Goal: Task Accomplishment & Management: Manage account settings

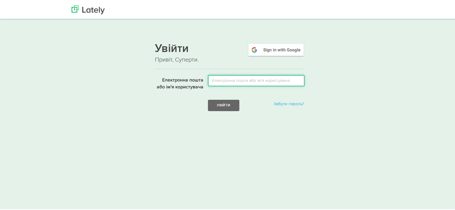
click at [215, 76] on input "Електронна пошта або ім'я користувача" at bounding box center [256, 79] width 97 height 11
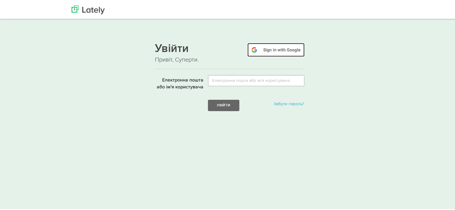
click at [271, 51] on img at bounding box center [275, 49] width 57 height 14
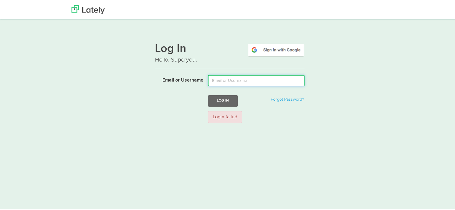
click at [221, 80] on input "Email or Username" at bounding box center [256, 79] width 97 height 11
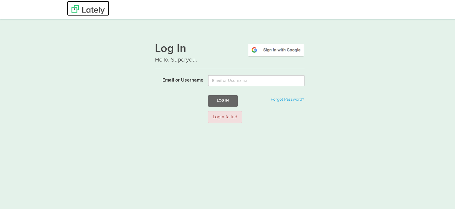
click at [96, 10] on img at bounding box center [87, 8] width 33 height 9
